Goal: Task Accomplishment & Management: Manage account settings

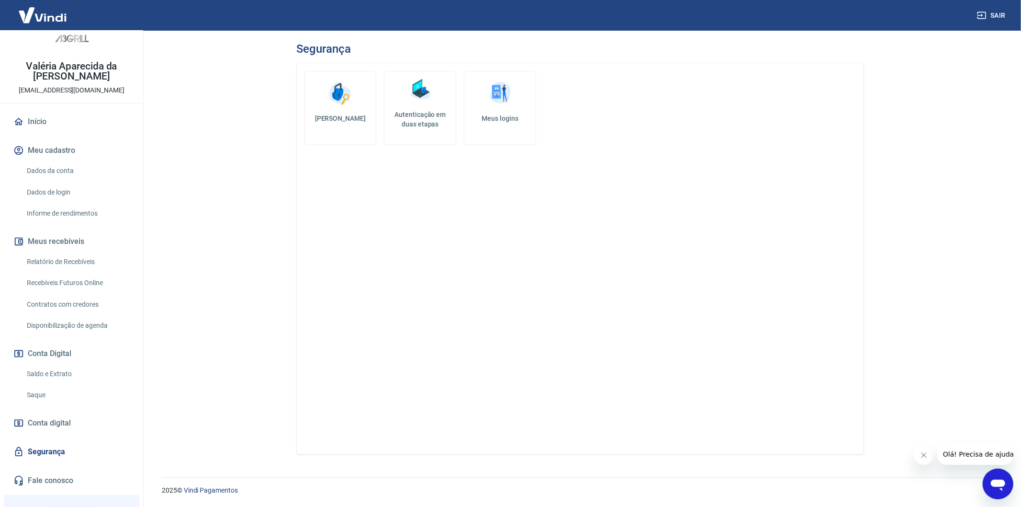
scroll to position [11, 0]
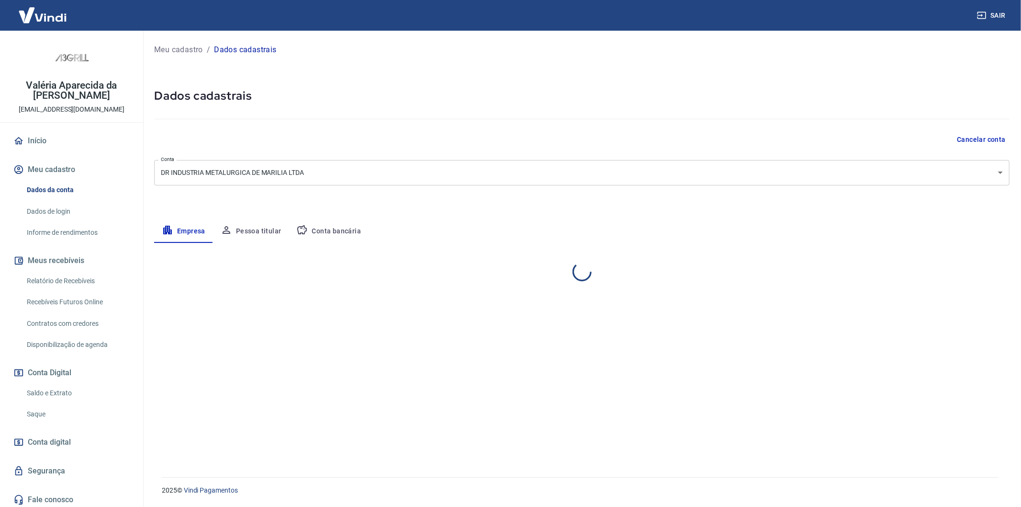
select select "SP"
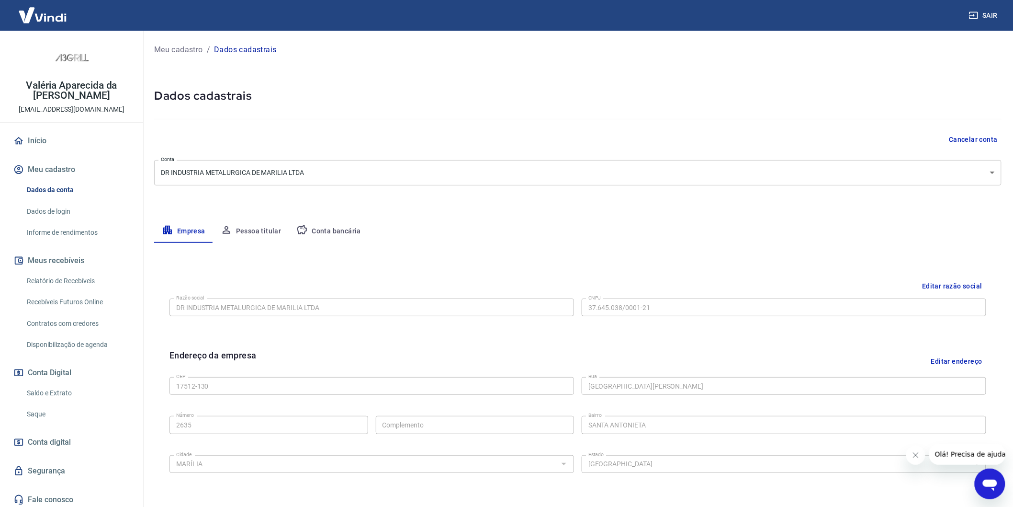
click at [251, 229] on button "Pessoa titular" at bounding box center [251, 231] width 76 height 23
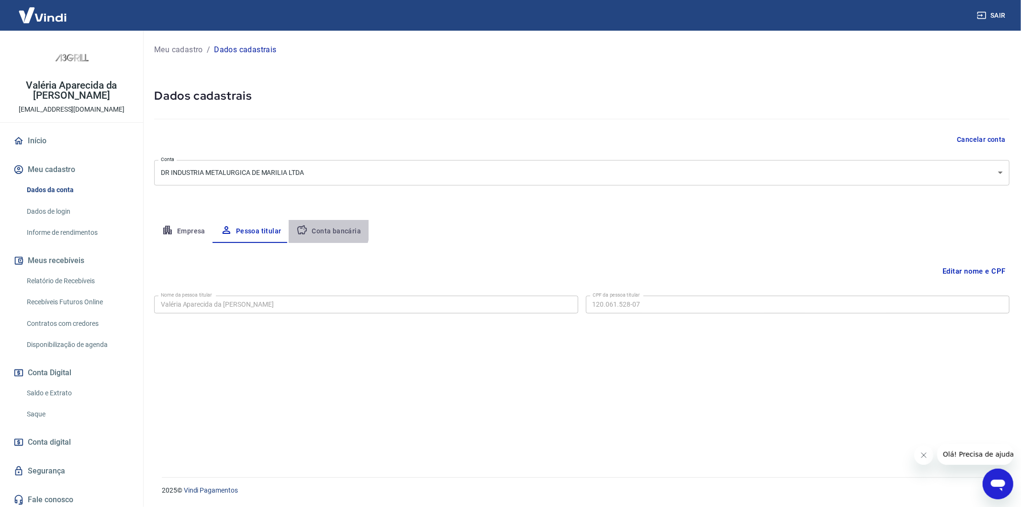
click at [325, 229] on button "Conta bancária" at bounding box center [329, 231] width 80 height 23
select select "1"
click at [68, 460] on link "Segurança" at bounding box center [71, 470] width 120 height 21
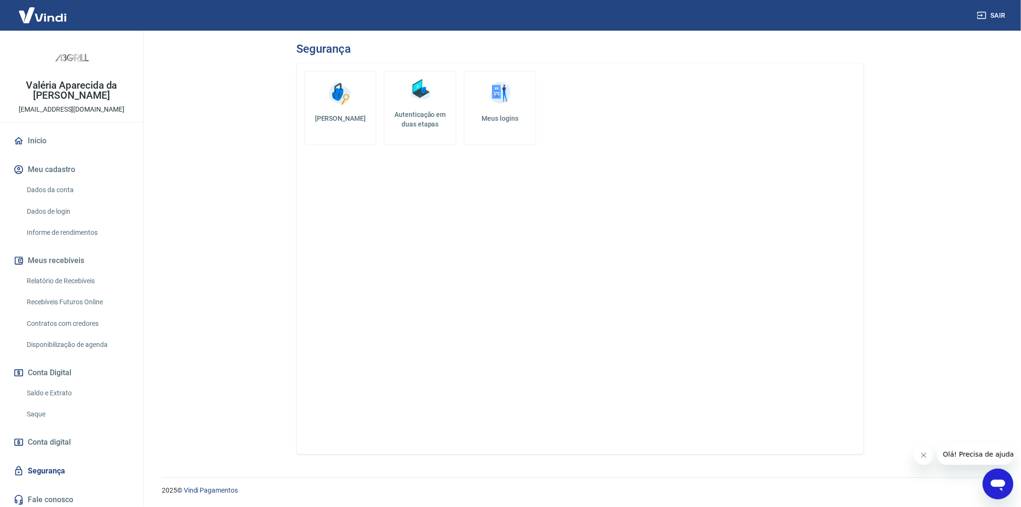
click at [49, 180] on link "Dados da conta" at bounding box center [77, 190] width 109 height 20
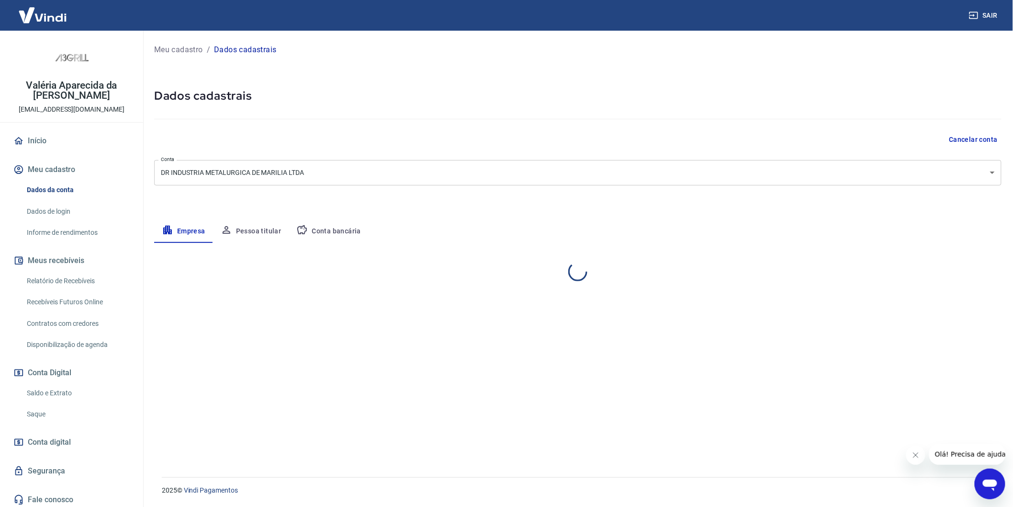
select select "SP"
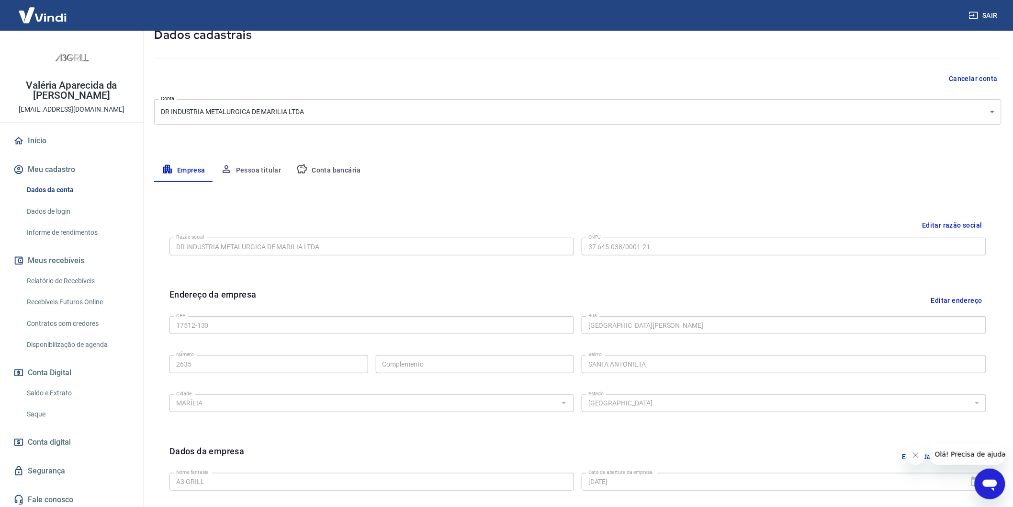
scroll to position [53, 0]
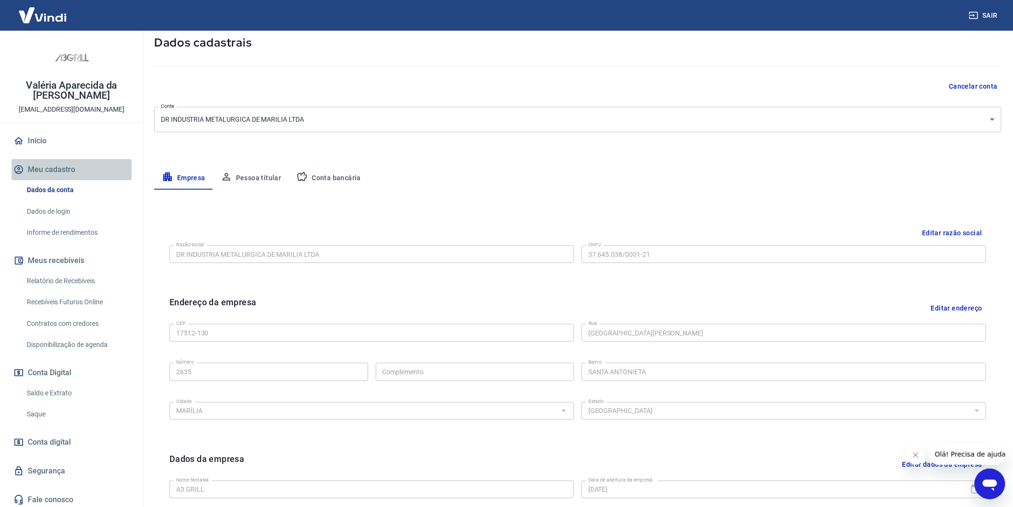
click at [60, 159] on button "Meu cadastro" at bounding box center [71, 169] width 120 height 21
click at [75, 202] on link "Dados de login" at bounding box center [77, 212] width 109 height 20
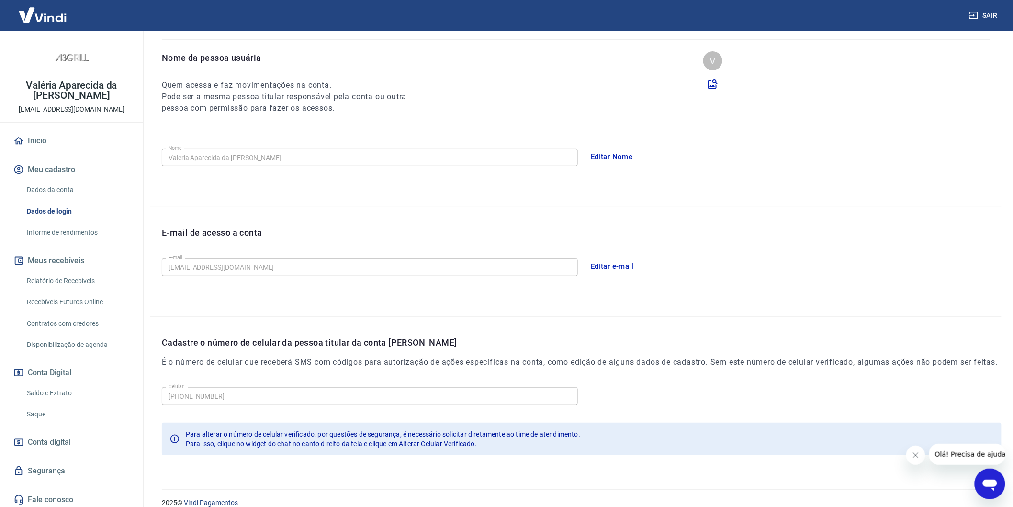
scroll to position [106, 0]
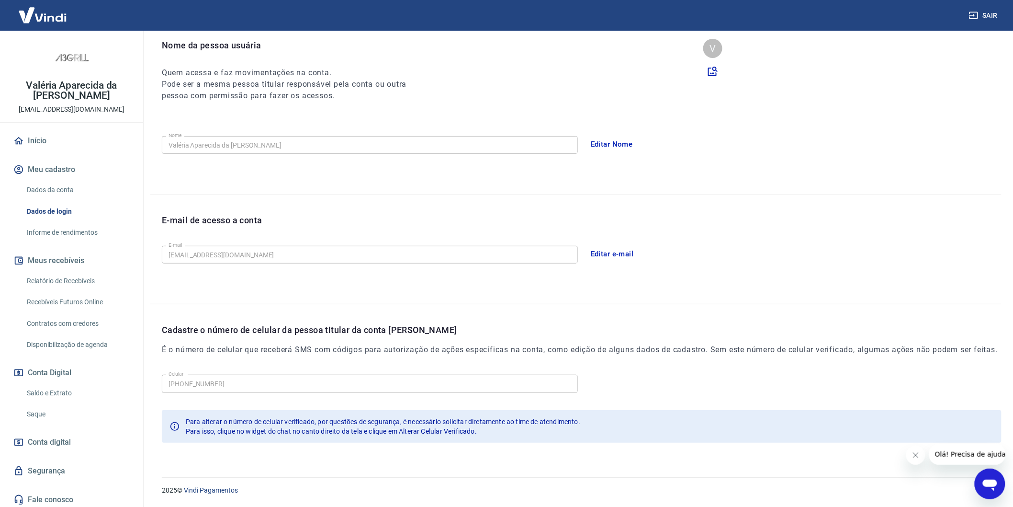
click at [68, 404] on link "Saque" at bounding box center [77, 414] width 109 height 20
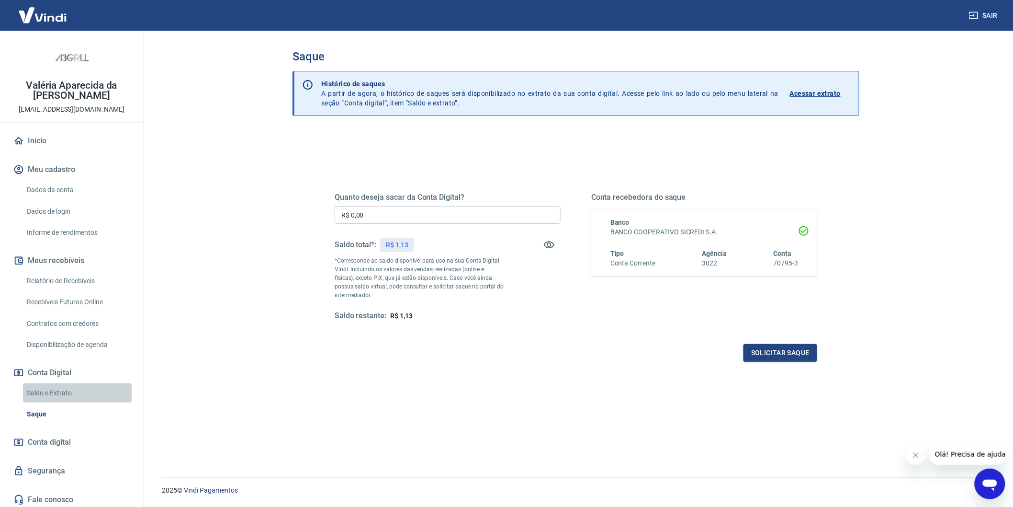
click at [49, 383] on link "Saldo e Extrato" at bounding box center [77, 393] width 109 height 20
